Goal: Transaction & Acquisition: Purchase product/service

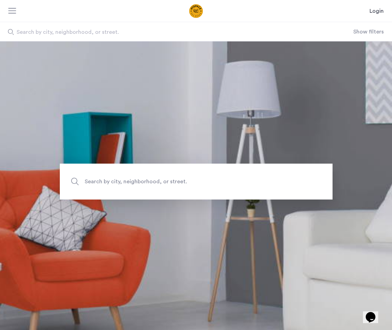
click at [105, 31] on span "Search by city, neighborhood, or street." at bounding box center [158, 32] width 283 height 8
click at [105, 31] on input "Search by city, neighborhood, or street." at bounding box center [176, 31] width 353 height 19
click at [14, 11] on div at bounding box center [12, 11] width 9 height 7
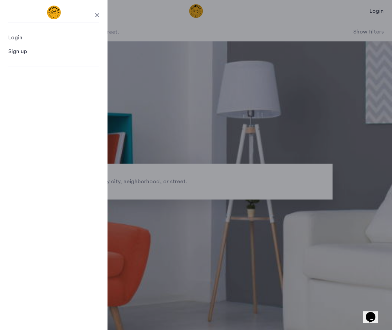
click at [139, 35] on header "Login Login Sign up Search by city, neighborhood, or street. Show filters" at bounding box center [196, 20] width 392 height 41
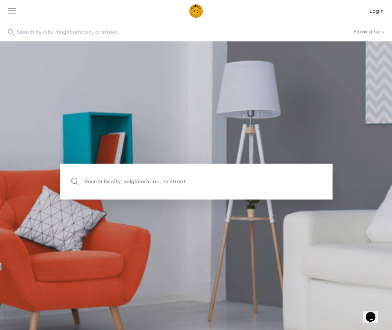
click at [133, 35] on span "Search by city, neighborhood, or street." at bounding box center [158, 32] width 283 height 8
click at [133, 35] on input "Search by city, neighborhood, or street." at bounding box center [176, 31] width 353 height 19
click at [366, 40] on div "Search by city, neighborhood, or street. Show filters" at bounding box center [196, 31] width 392 height 19
click at [366, 36] on div "Search by city, neighborhood, or street. Show filters" at bounding box center [196, 31] width 392 height 19
click at [359, 29] on button "Show filters" at bounding box center [368, 32] width 30 height 8
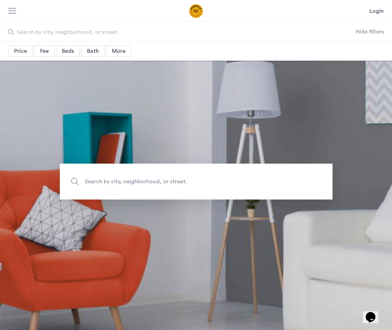
click at [70, 52] on div "Beds" at bounding box center [68, 51] width 24 height 12
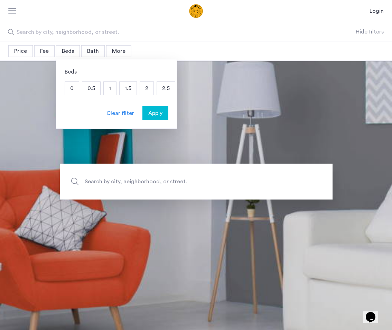
click at [111, 90] on p "1" at bounding box center [110, 88] width 12 height 13
click at [43, 51] on span "Fee" at bounding box center [44, 51] width 9 height 6
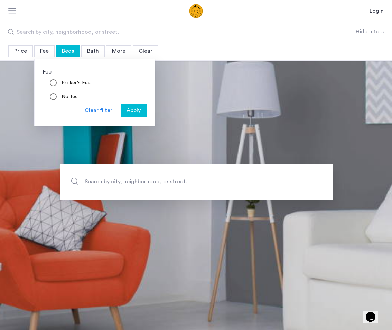
click at [21, 51] on div "Price" at bounding box center [20, 51] width 25 height 12
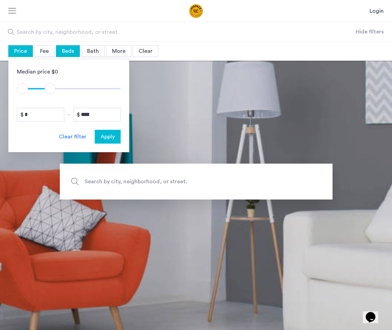
drag, startPoint x: 115, startPoint y: 88, endPoint x: 50, endPoint y: 87, distance: 64.6
click at [50, 87] on span "ngx-slider-max" at bounding box center [50, 88] width 11 height 11
click at [105, 141] on button "Apply" at bounding box center [108, 137] width 26 height 14
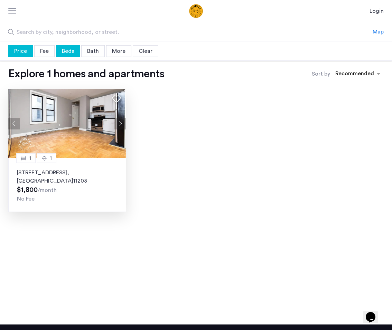
click at [105, 141] on img at bounding box center [67, 123] width 118 height 69
click at [24, 52] on div "Price" at bounding box center [20, 51] width 25 height 12
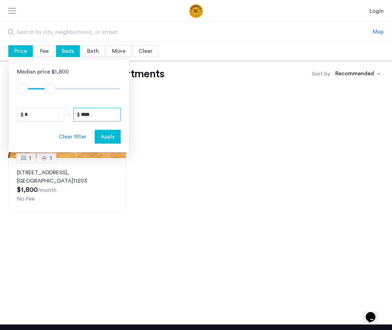
drag, startPoint x: 95, startPoint y: 115, endPoint x: 65, endPoint y: 115, distance: 30.4
click at [65, 115] on div "* - ****" at bounding box center [69, 115] width 104 height 14
type input "****"
click at [108, 135] on span "Apply" at bounding box center [108, 137] width 14 height 8
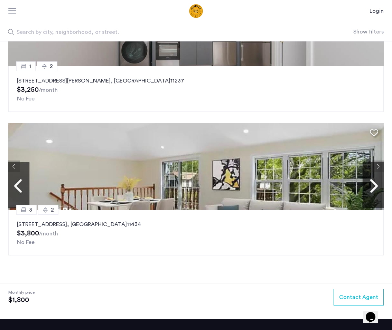
scroll to position [939, 0]
